Goal: Answer question/provide support

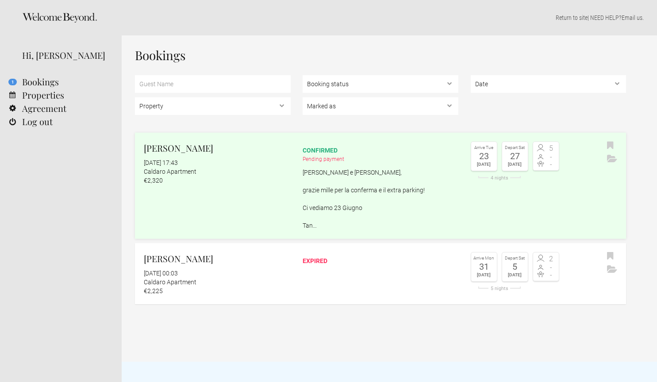
click at [323, 153] on div "confirmed" at bounding box center [381, 150] width 156 height 9
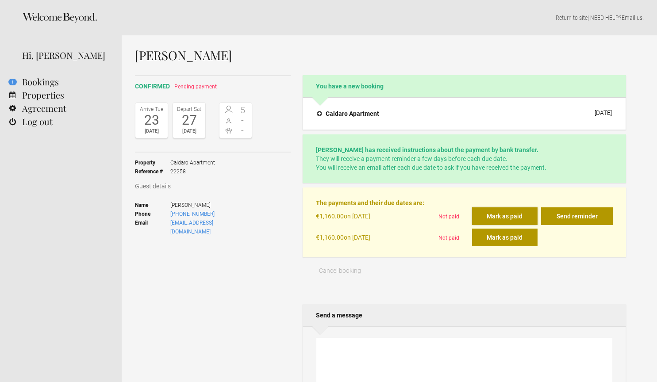
click at [517, 213] on button "Mark as paid" at bounding box center [505, 217] width 66 height 18
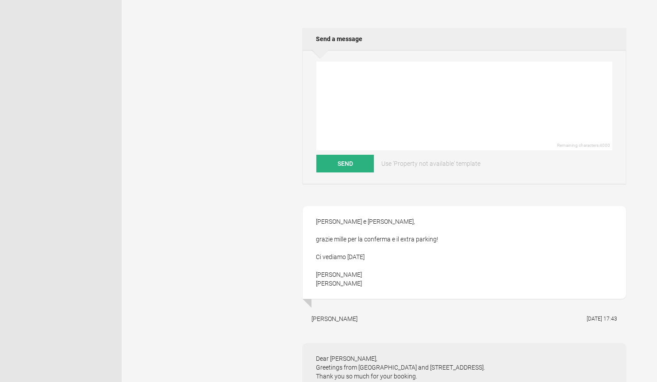
scroll to position [261, 0]
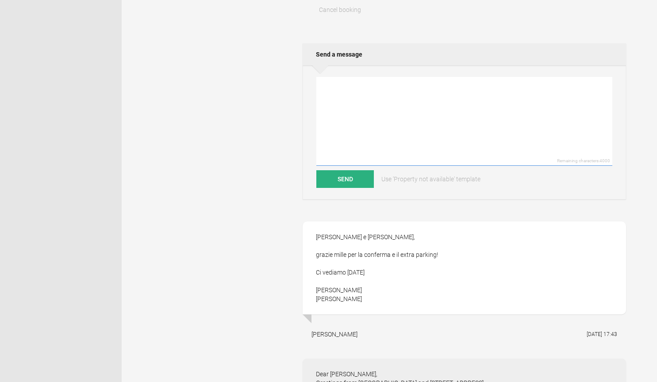
click at [418, 94] on textarea at bounding box center [464, 121] width 296 height 89
drag, startPoint x: 448, startPoint y: 102, endPoint x: 405, endPoint y: 102, distance: 42.9
click at [405, 102] on textarea "[PERSON_NAME], grazie per l'acconto che abbiamo prontamente ricevuto. Ci vediam…" at bounding box center [464, 121] width 296 height 89
drag, startPoint x: 397, startPoint y: 102, endPoint x: 308, endPoint y: 104, distance: 89.9
click at [308, 104] on div "Ciao Andreas, grazie per l'acconto che abbiamo prontamente ricevuto. Ci vediamo…" at bounding box center [465, 133] width 324 height 134
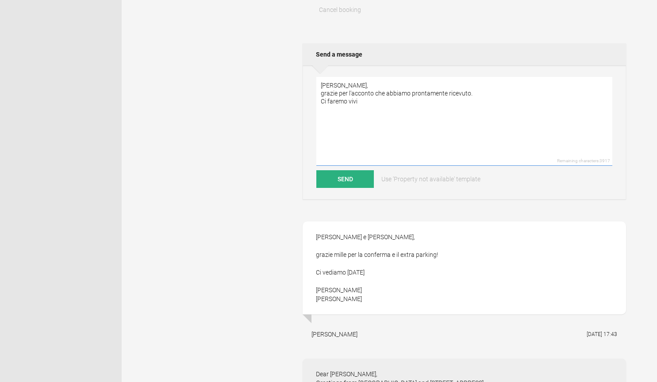
drag, startPoint x: 367, startPoint y: 100, endPoint x: 313, endPoint y: 100, distance: 54.5
click at [313, 100] on div "Ciao Andreas, grazie per l'acconto che abbiamo prontamente ricevuto. Ci faremo …" at bounding box center [465, 133] width 324 height 134
paste textarea "Ti contatteremo poco prima della data di arrivo per fornirti ulteriori informaz…"
click at [321, 102] on textarea "Ciao Andreas, grazie per l'acconto che abbiamo prontamente ricevuto. Ti contatt…" at bounding box center [464, 121] width 296 height 89
click at [478, 99] on textarea "Ciao Andreas, grazie per l'acconto che abbiamo prontamente ricevuto. Vi contatt…" at bounding box center [464, 121] width 296 height 89
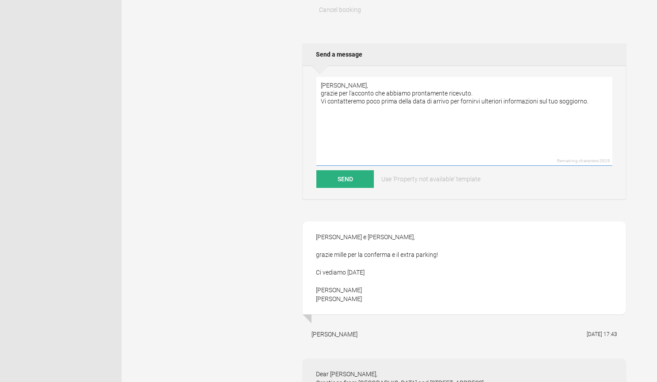
drag, startPoint x: 556, startPoint y: 103, endPoint x: 547, endPoint y: 103, distance: 8.4
click at [547, 103] on textarea "Ciao Andreas, grazie per l'acconto che abbiamo prontamente ricevuto. Vi contatt…" at bounding box center [464, 121] width 296 height 89
click at [601, 99] on textarea "Ciao Andreas, grazie per l'acconto che abbiamo prontamente ricevuto. Vi contatt…" at bounding box center [464, 121] width 296 height 89
drag, startPoint x: 392, startPoint y: 119, endPoint x: 308, endPoint y: 81, distance: 92.1
click at [308, 81] on div "Ciao Andreas, grazie per l'acconto che abbiamo prontamente ricevuto. Vi contatt…" at bounding box center [465, 133] width 324 height 134
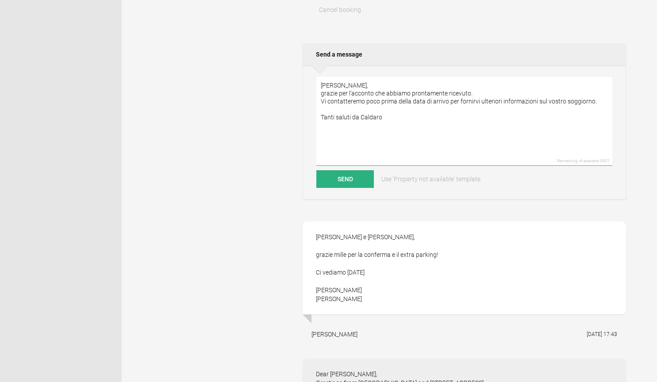
click at [408, 130] on textarea "Ciao Andreas, grazie per l'acconto che abbiamo prontamente ricevuto. Vi contatt…" at bounding box center [464, 121] width 296 height 89
drag, startPoint x: 401, startPoint y: 126, endPoint x: 300, endPoint y: 77, distance: 113.0
click at [300, 77] on div "confirmed Pending payment Arrive Tue 23 Jun 2026 Depart Sat 27 Jun 2026 5 - - T…" at bounding box center [380, 301] width 491 height 974
paste textarea "aro Andreas, grazie per il vostro acconto, che abbiamo ricevuto prontamente. Vi…"
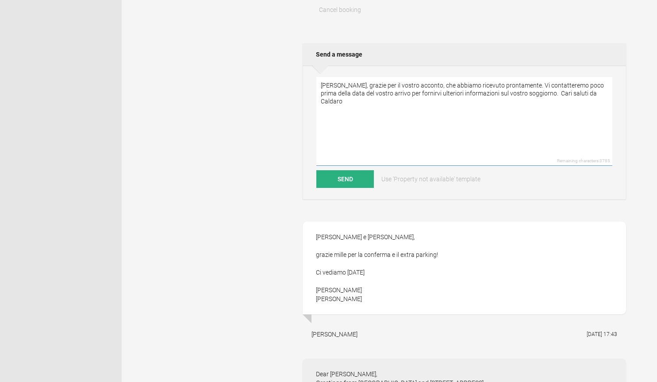
drag, startPoint x: 335, startPoint y: 85, endPoint x: 325, endPoint y: 85, distance: 9.3
click at [325, 85] on textarea "Caro Andreas, grazie per il vostro acconto, che abbiamo ricevuto prontamente. V…" at bounding box center [464, 121] width 296 height 89
click at [360, 84] on textarea "Ciao Andreas, grazie per il vostro acconto, che abbiamo ricevuto prontamente. V…" at bounding box center [464, 121] width 296 height 89
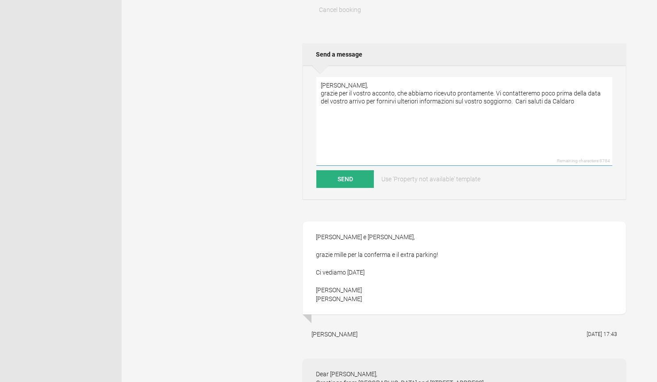
click at [494, 93] on textarea "Ciao Andreas, grazie per il vostro acconto, che abbiamo ricevuto prontamente. V…" at bounding box center [464, 121] width 296 height 89
click at [353, 113] on textarea "Ciao Andreas, grazie per il vostro acconto, che abbiamo ricevuto prontamente. V…" at bounding box center [464, 121] width 296 height 89
click at [353, 109] on textarea "Ciao Andreas, grazie per il vostro acconto, che abbiamo ricevuto prontamente. V…" at bounding box center [464, 121] width 296 height 89
click at [379, 112] on textarea "Ciao Andreas, grazie per il vostro acconto, che abbiamo ricevuto prontamente. V…" at bounding box center [464, 121] width 296 height 89
click at [372, 82] on textarea "Ciao Andreas, grazie per il vostro acconto, che abbiamo ricevuto prontamente. V…" at bounding box center [464, 121] width 296 height 89
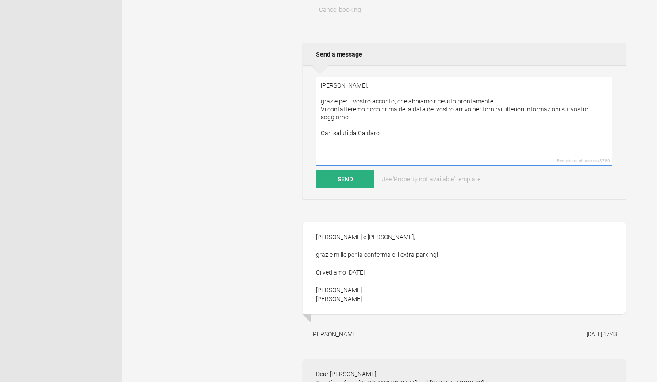
click at [502, 99] on textarea "Ciao Andreas, grazie per il vostro acconto, che abbiamo ricevuto prontamente. V…" at bounding box center [464, 121] width 296 height 89
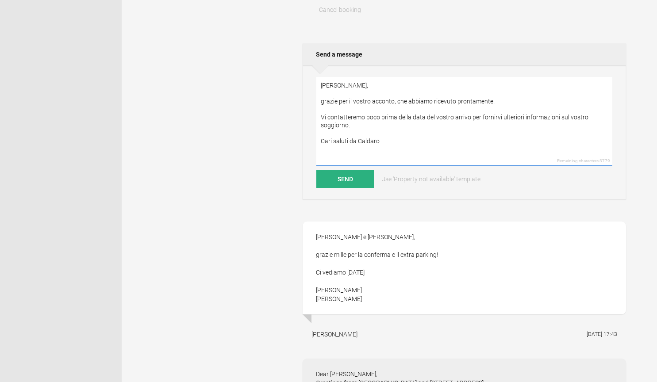
click at [383, 145] on textarea "Ciao Andreas, grazie per il vostro acconto, che abbiamo ricevuto prontamente. V…" at bounding box center [464, 121] width 296 height 89
type textarea "Ciao Andreas, grazie per il vostro acconto, che abbiamo ricevuto prontamente. V…"
click at [352, 183] on button "Send" at bounding box center [345, 179] width 58 height 18
